Goal: Browse casually

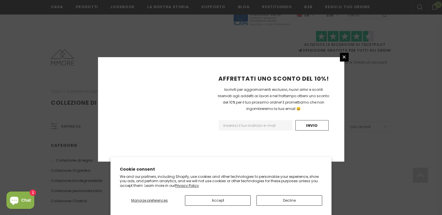
scroll to position [380, 0]
